Goal: Information Seeking & Learning: Learn about a topic

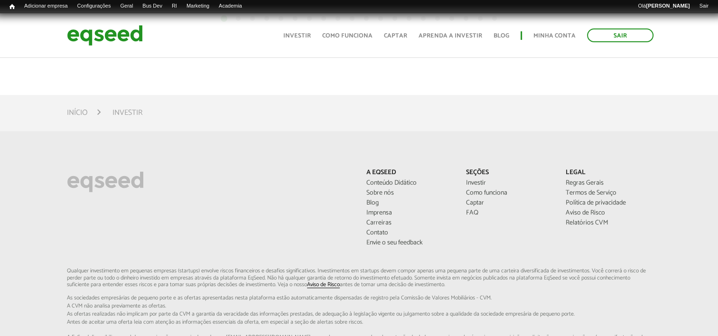
scroll to position [780, 0]
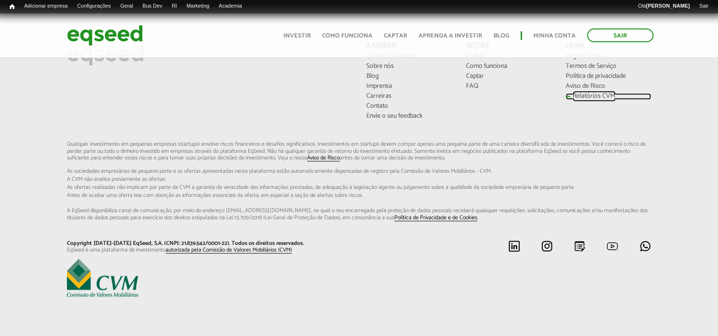
click at [605, 93] on link "Relatórios CVM" at bounding box center [608, 96] width 85 height 7
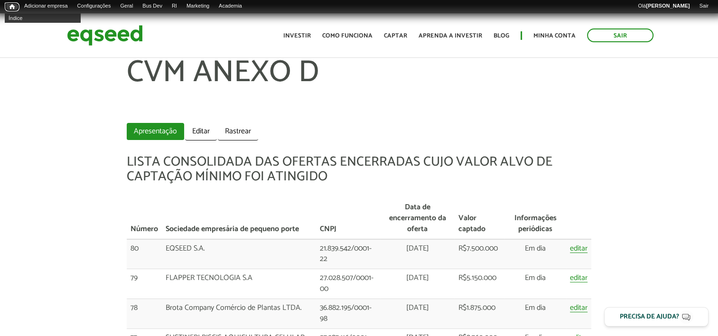
click at [10, 8] on span "Início" at bounding box center [11, 6] width 5 height 7
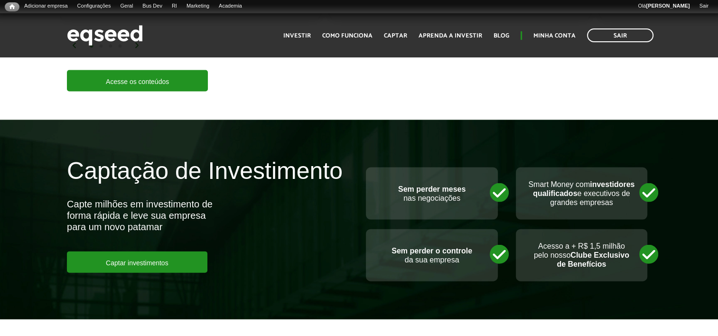
scroll to position [1838, 0]
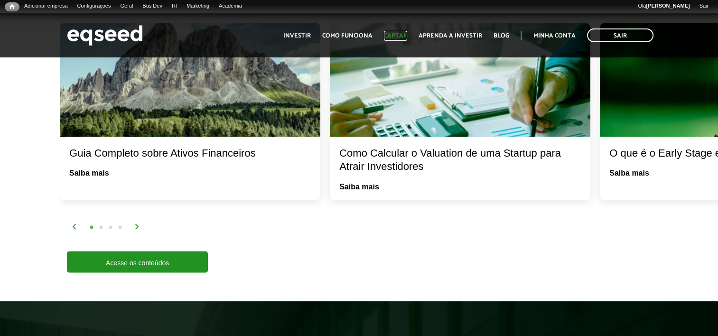
click at [392, 33] on link "Captar" at bounding box center [395, 36] width 23 height 6
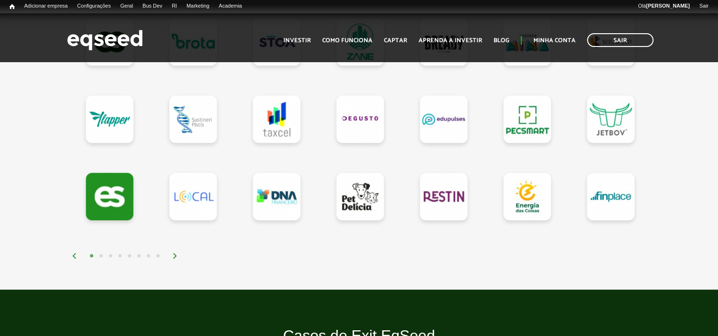
scroll to position [902, 0]
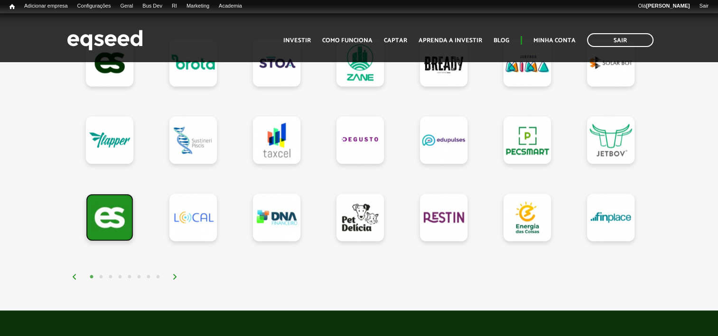
click at [104, 215] on link at bounding box center [109, 217] width 47 height 47
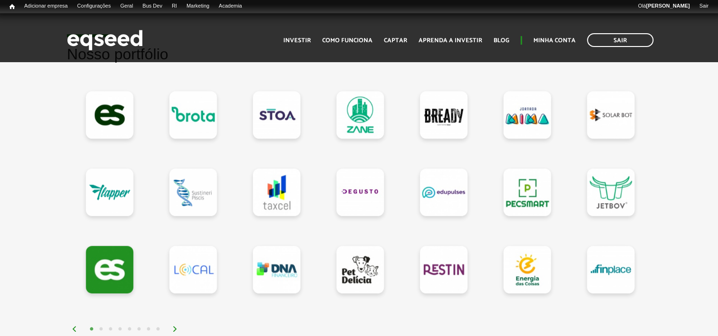
scroll to position [759, 0]
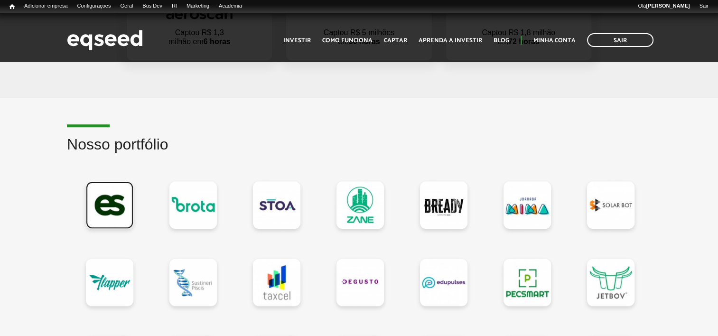
click at [110, 217] on link at bounding box center [109, 204] width 47 height 47
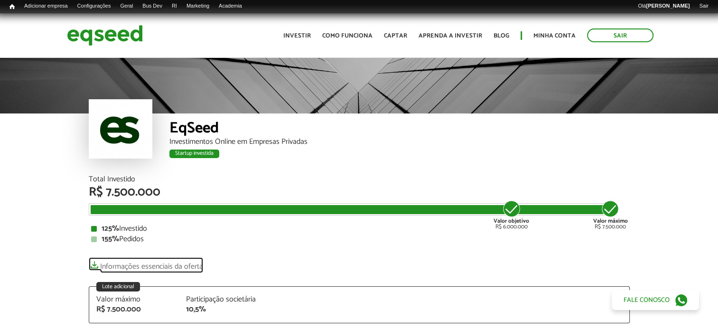
click at [148, 262] on link "Informações essenciais da oferta" at bounding box center [146, 263] width 114 height 13
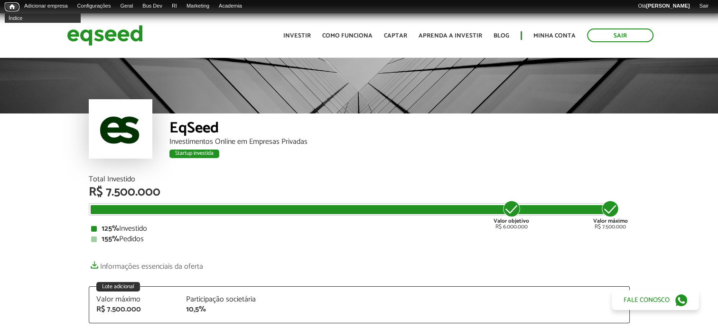
click at [15, 8] on link "Início" at bounding box center [12, 6] width 15 height 9
